Goal: Ask a question

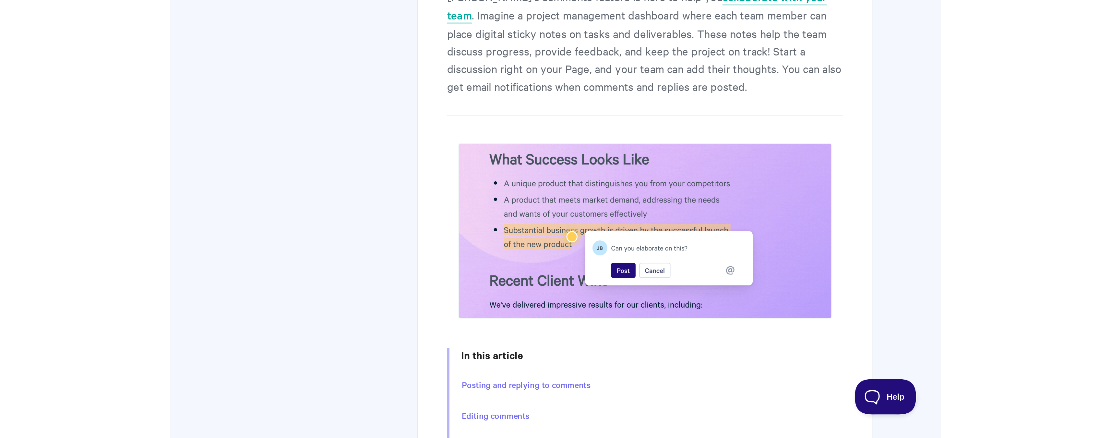
scroll to position [132, 0]
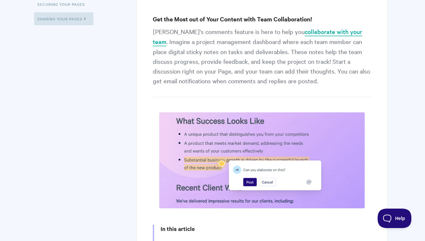
click at [314, 33] on link "collaborate with your team" at bounding box center [257, 37] width 209 height 19
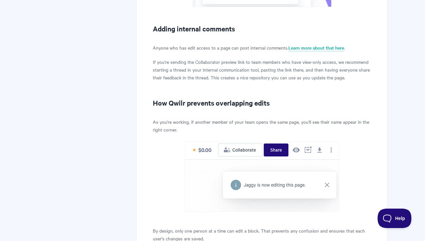
scroll to position [660, 0]
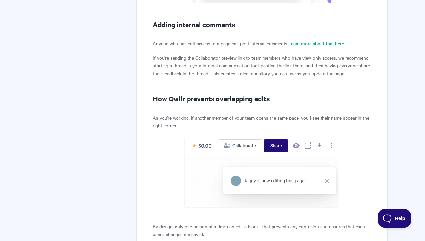
click at [301, 45] on link "Learn more about that here" at bounding box center [315, 43] width 55 height 7
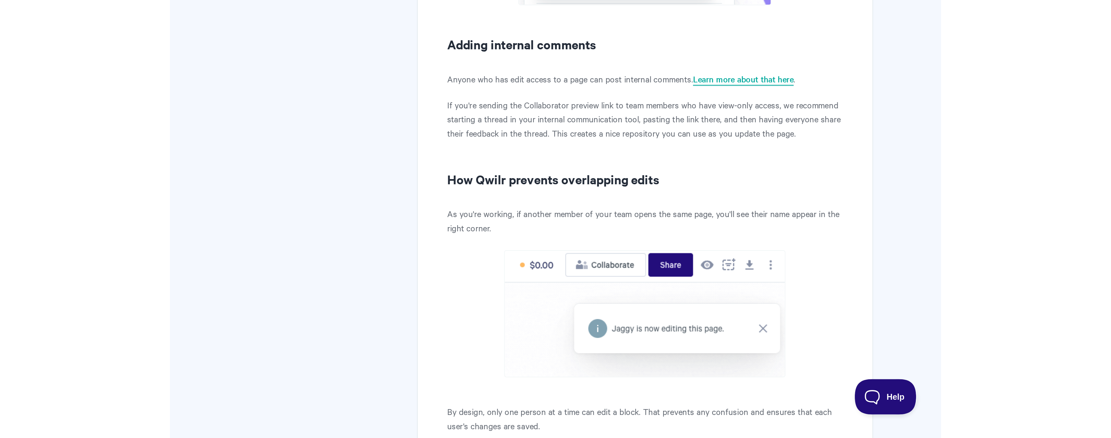
scroll to position [620, 0]
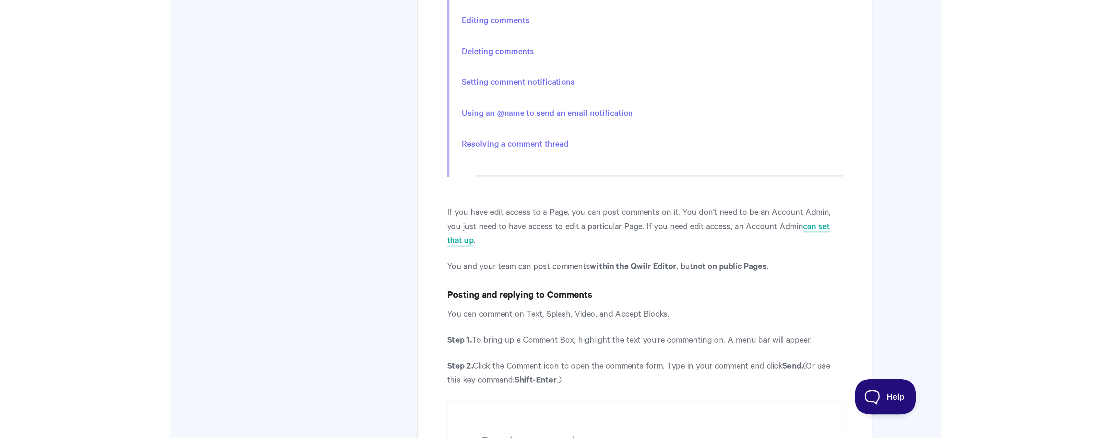
scroll to position [388, 0]
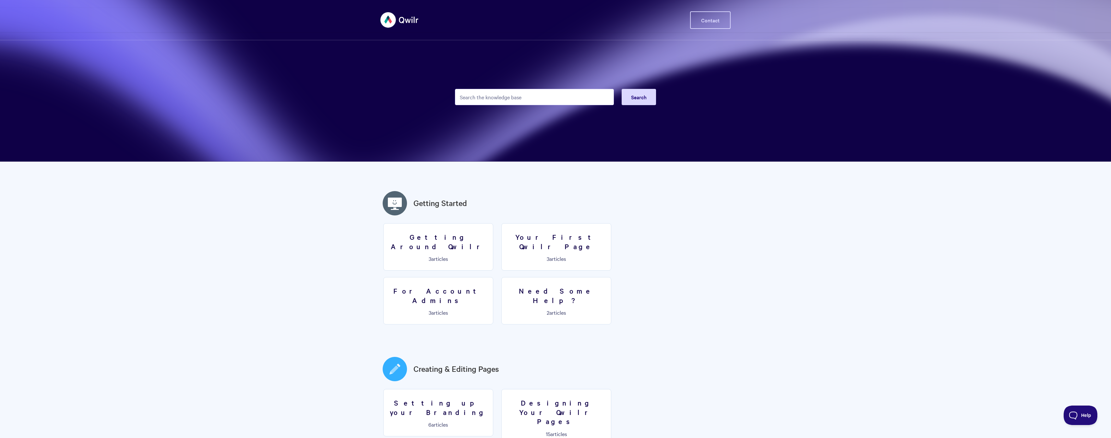
click at [721, 18] on link "Contact" at bounding box center [710, 20] width 41 height 18
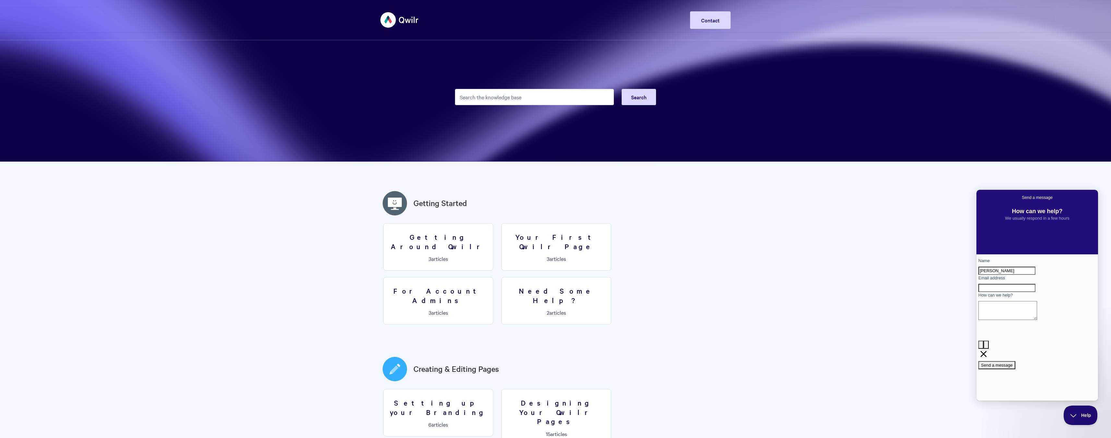
type input "[PERSON_NAME]"
type input "[PERSON_NAME][EMAIL_ADDRESS][DOMAIN_NAME]"
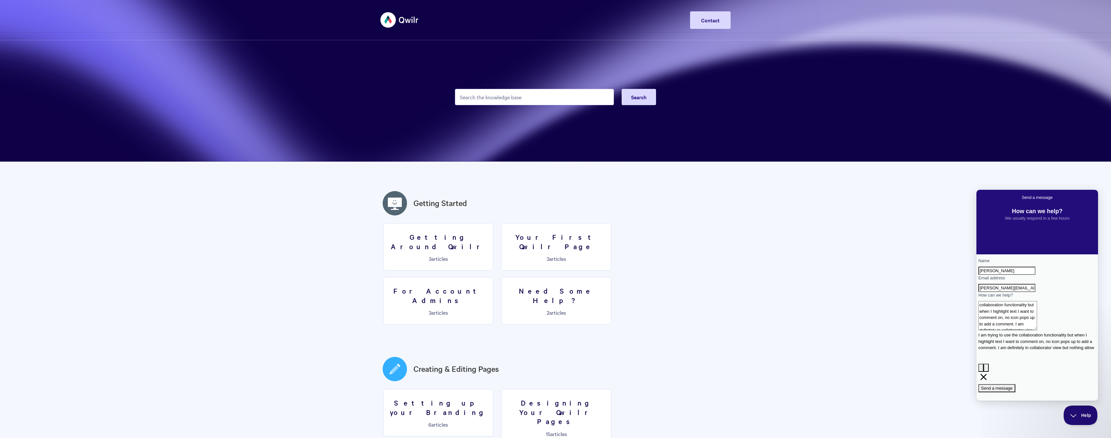
scroll to position [6, 0]
type textarea "I am trying to use the collaboration functionality but when I highlight text I …"
click at [1013, 397] on span "Send a message" at bounding box center [997, 399] width 32 height 5
